Goal: Task Accomplishment & Management: Complete application form

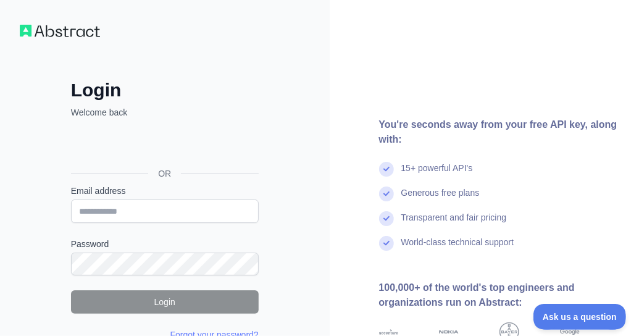
scroll to position [124, 0]
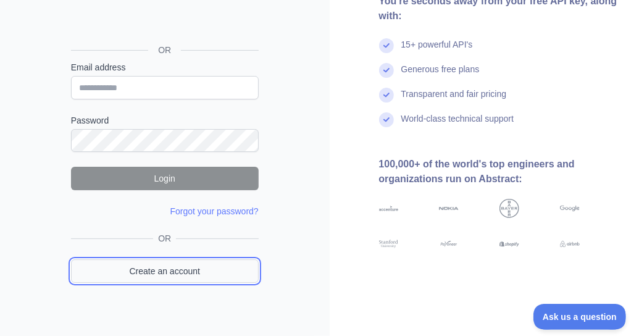
click at [167, 268] on link "Create an account" at bounding box center [165, 270] width 188 height 23
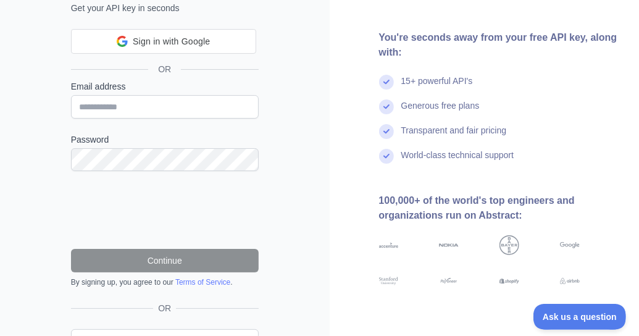
scroll to position [124, 0]
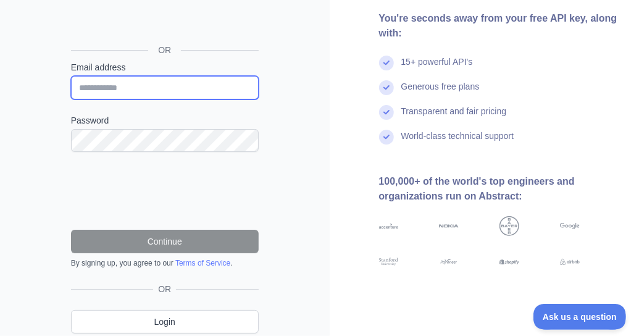
click at [103, 82] on input "Email address" at bounding box center [165, 87] width 188 height 23
type input "**********"
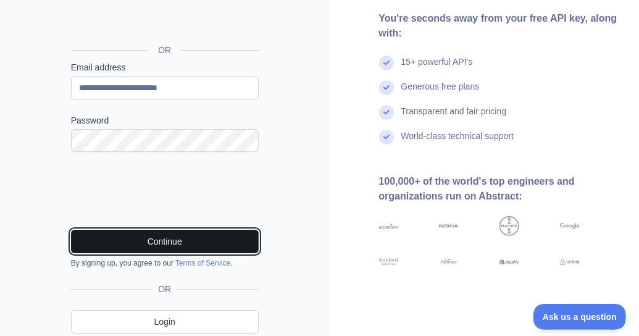
click at [170, 238] on button "Continue" at bounding box center [165, 241] width 188 height 23
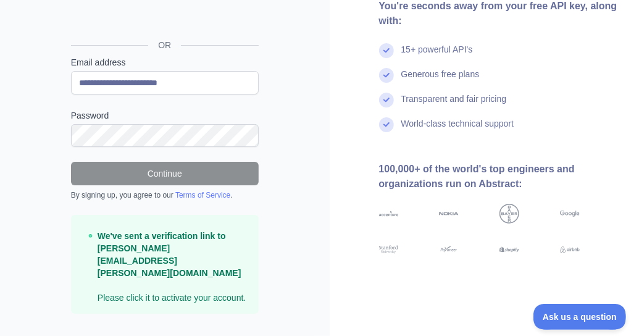
scroll to position [0, 0]
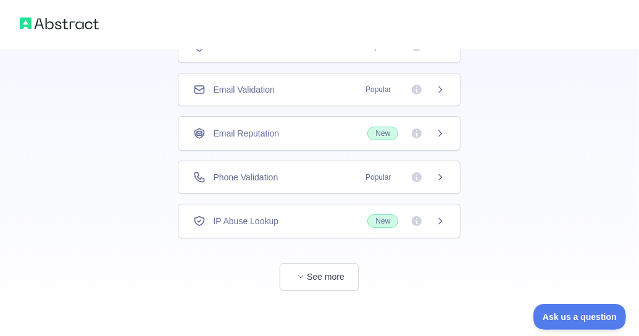
scroll to position [52, 0]
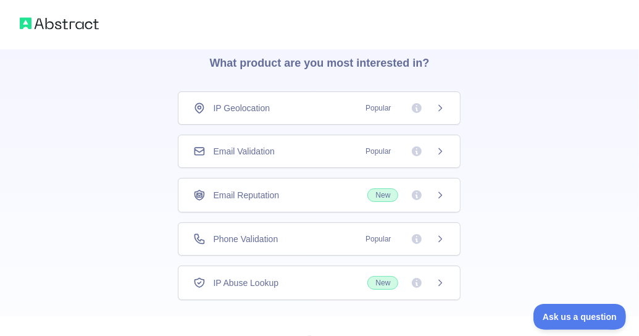
click at [447, 149] on div "Email Validation Popular" at bounding box center [319, 151] width 283 height 33
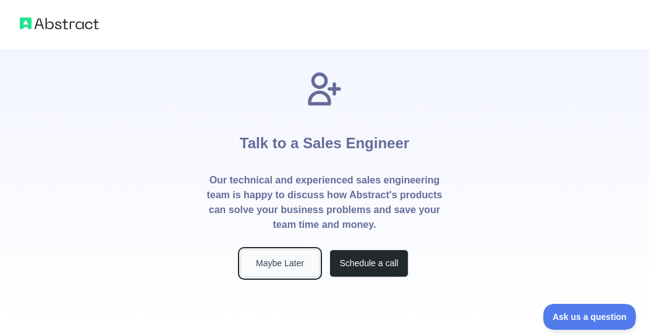
click at [285, 259] on button "Maybe Later" at bounding box center [279, 264] width 79 height 28
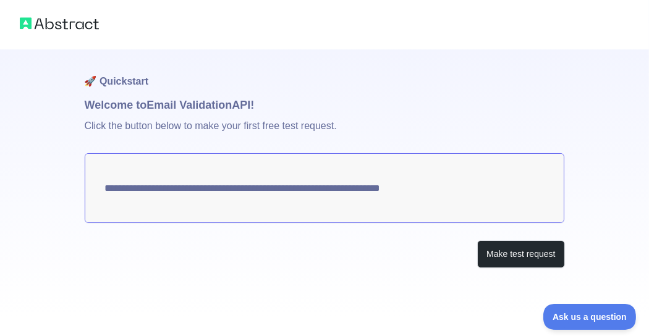
click at [33, 22] on img at bounding box center [59, 23] width 79 height 17
click at [32, 26] on img at bounding box center [59, 23] width 79 height 17
click at [30, 24] on img at bounding box center [59, 23] width 79 height 17
click at [30, 25] on img at bounding box center [59, 23] width 79 height 17
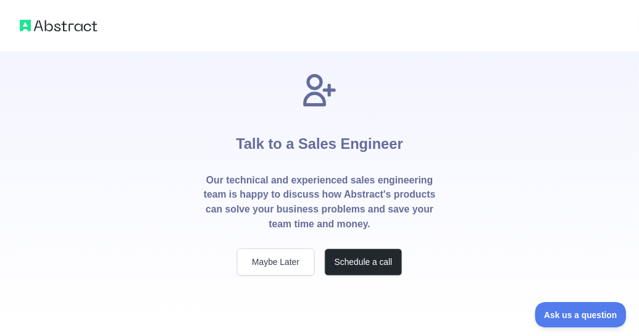
scroll to position [52, 0]
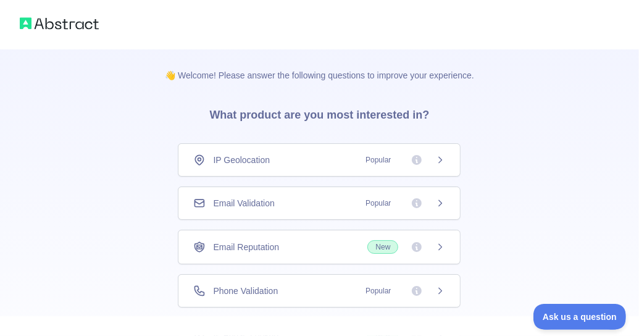
click at [57, 27] on img at bounding box center [59, 23] width 79 height 17
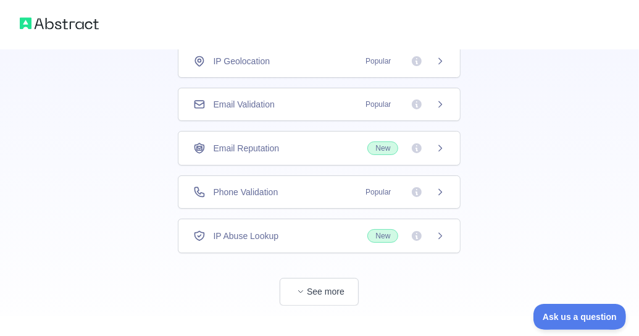
scroll to position [114, 0]
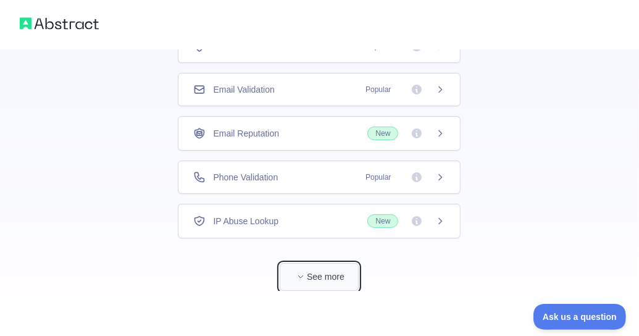
click at [322, 271] on button "See more" at bounding box center [319, 277] width 79 height 28
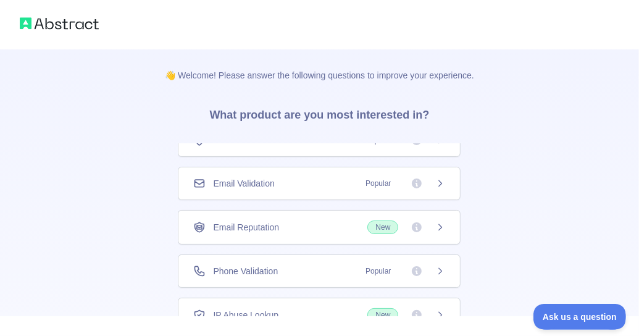
scroll to position [38, 0]
